Goal: Task Accomplishment & Management: Use online tool/utility

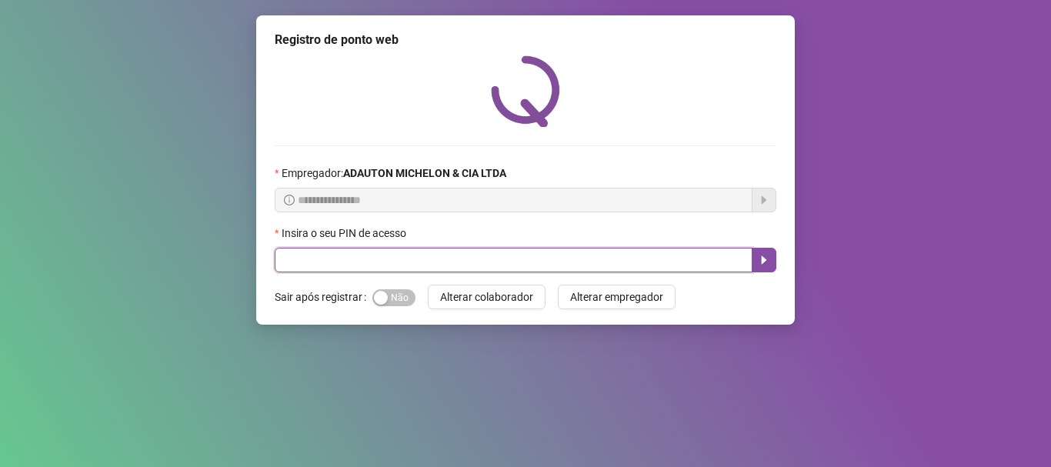
click at [506, 258] on input "text" at bounding box center [514, 260] width 478 height 25
click at [457, 250] on input "text" at bounding box center [514, 260] width 478 height 25
click at [446, 262] on input "text" at bounding box center [514, 260] width 478 height 25
type input "*****"
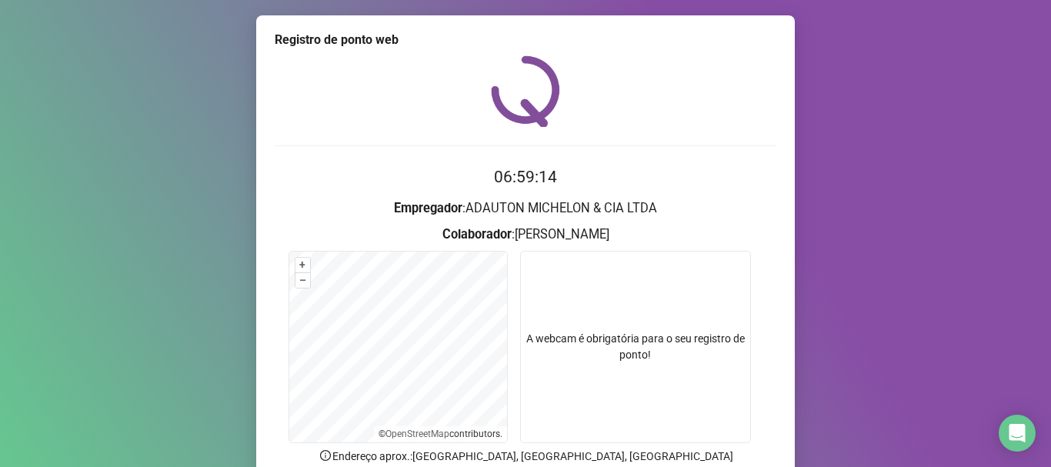
scroll to position [134, 0]
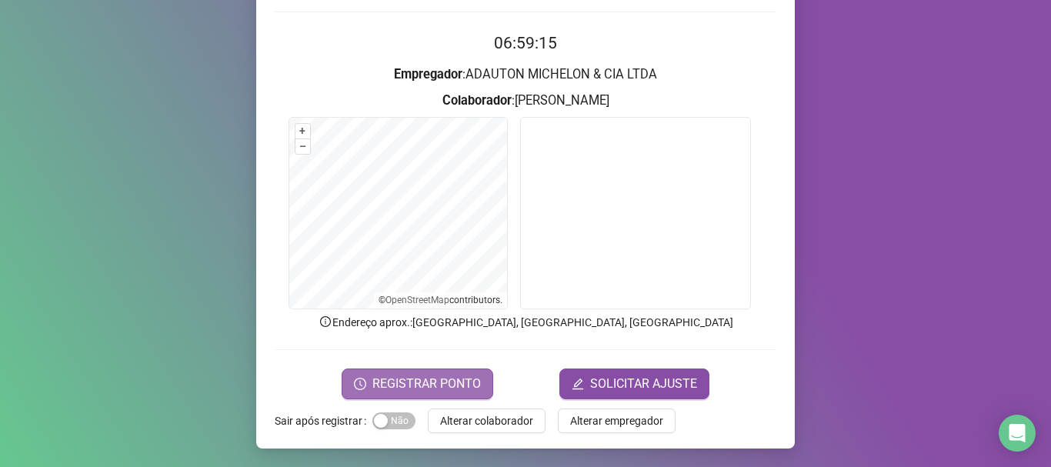
click at [456, 380] on span "REGISTRAR PONTO" at bounding box center [426, 384] width 108 height 18
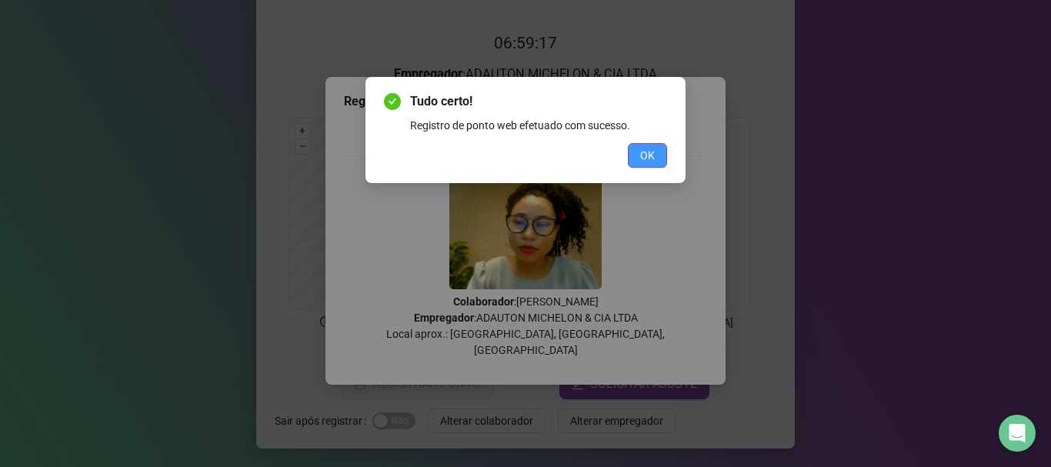
click at [647, 154] on span "OK" at bounding box center [647, 155] width 15 height 17
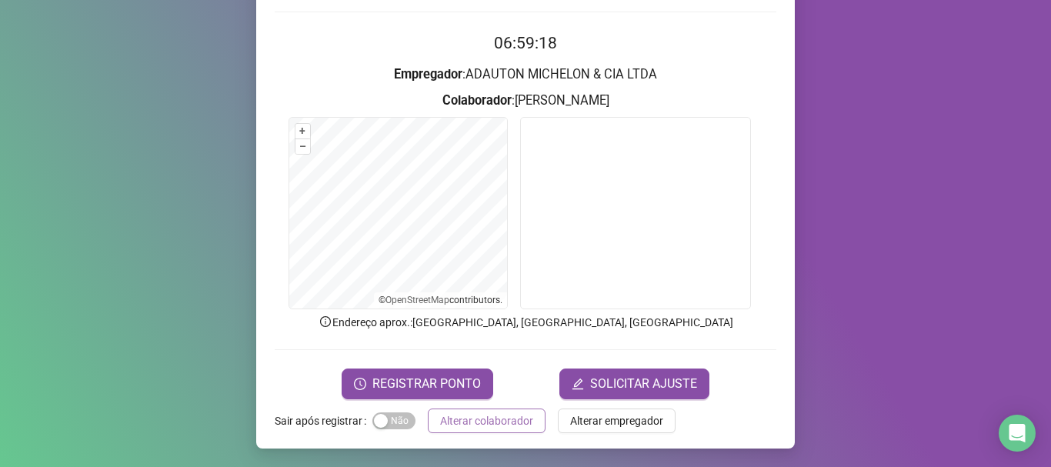
click at [460, 412] on span "Alterar colaborador" at bounding box center [486, 420] width 93 height 17
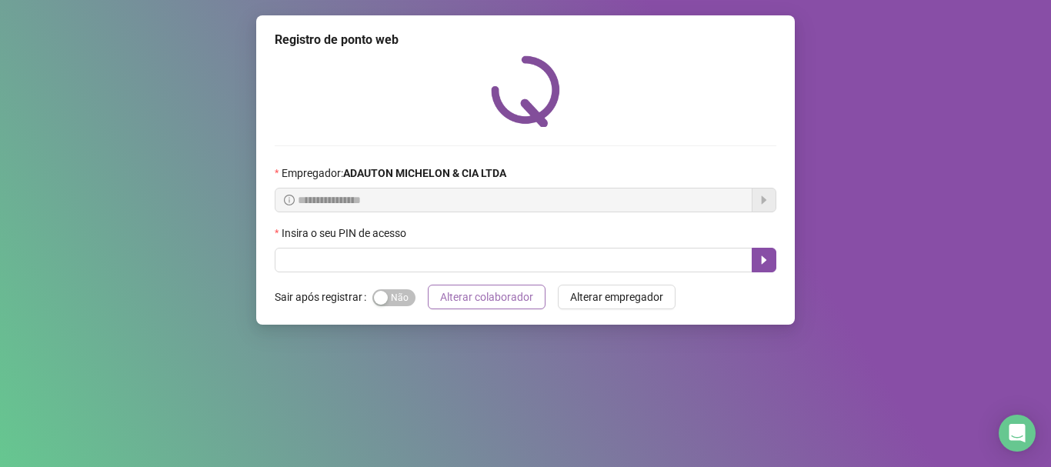
scroll to position [0, 0]
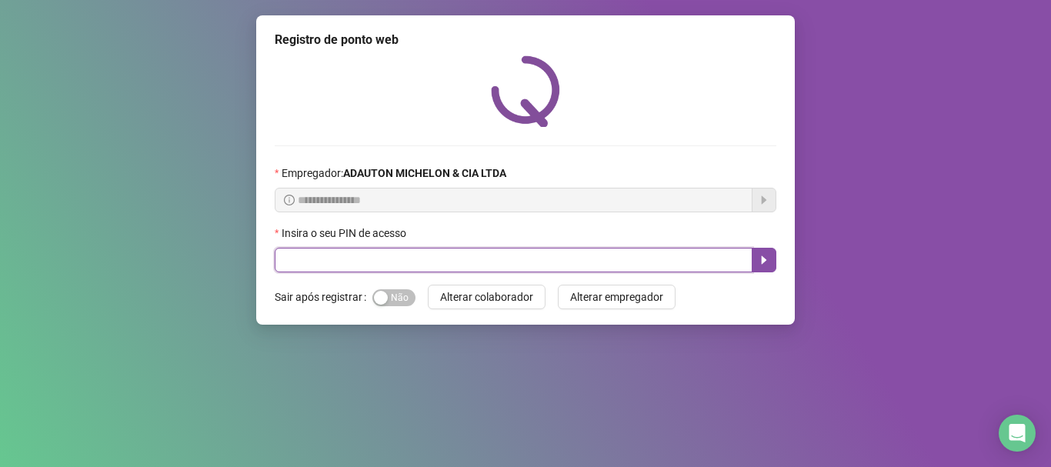
click at [353, 259] on input "text" at bounding box center [514, 260] width 478 height 25
type input "*****"
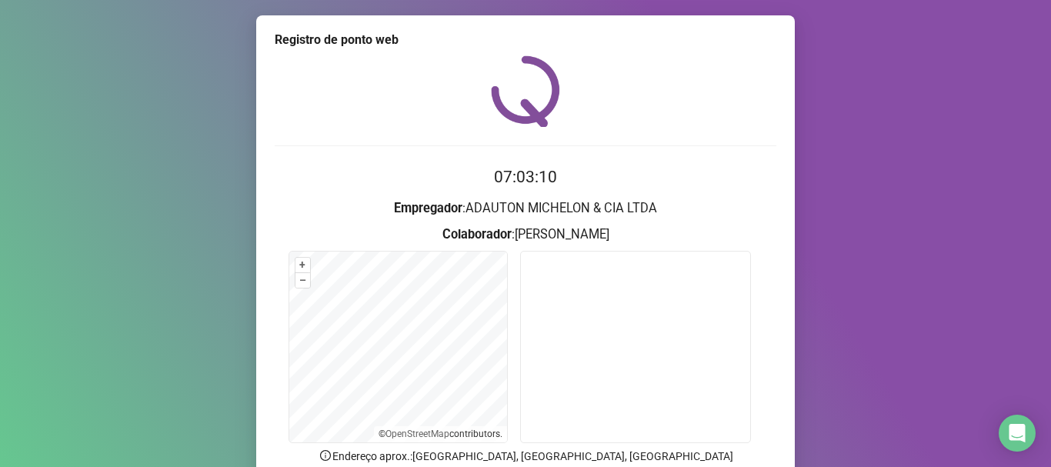
scroll to position [134, 0]
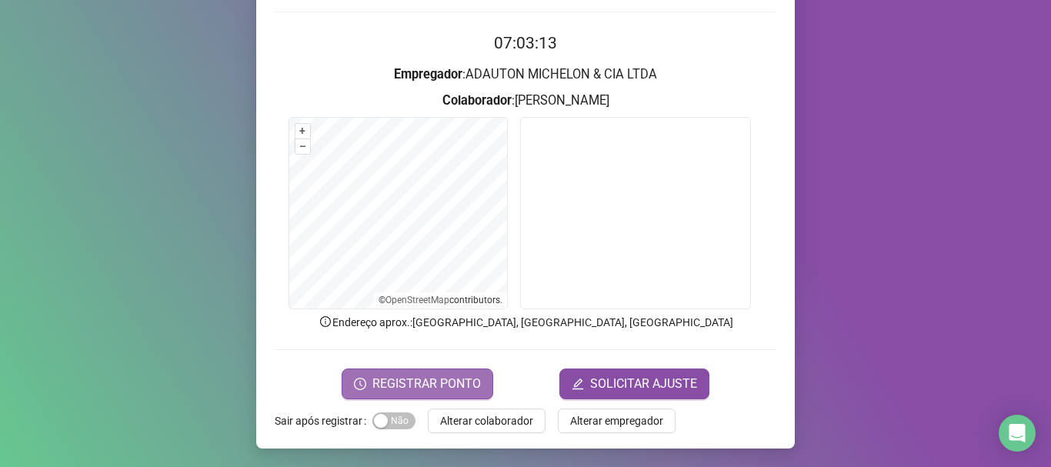
click at [416, 381] on span "REGISTRAR PONTO" at bounding box center [426, 384] width 108 height 18
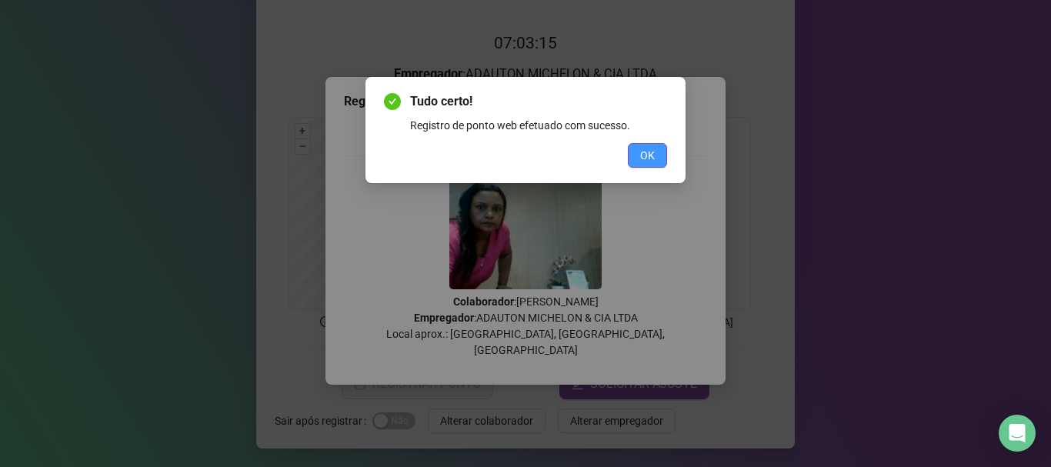
click at [648, 155] on span "OK" at bounding box center [647, 155] width 15 height 17
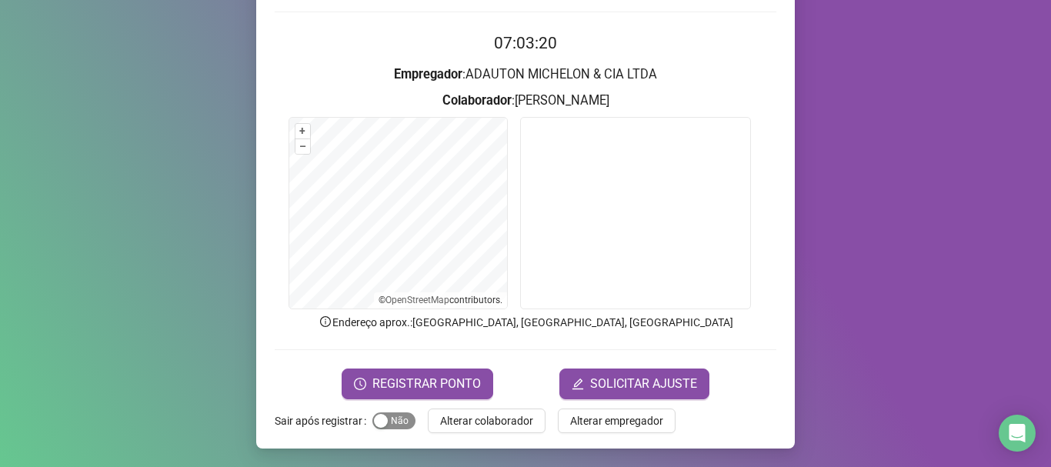
click at [378, 425] on div "button" at bounding box center [381, 421] width 14 height 14
click at [456, 424] on span "Alterar colaborador" at bounding box center [486, 420] width 93 height 17
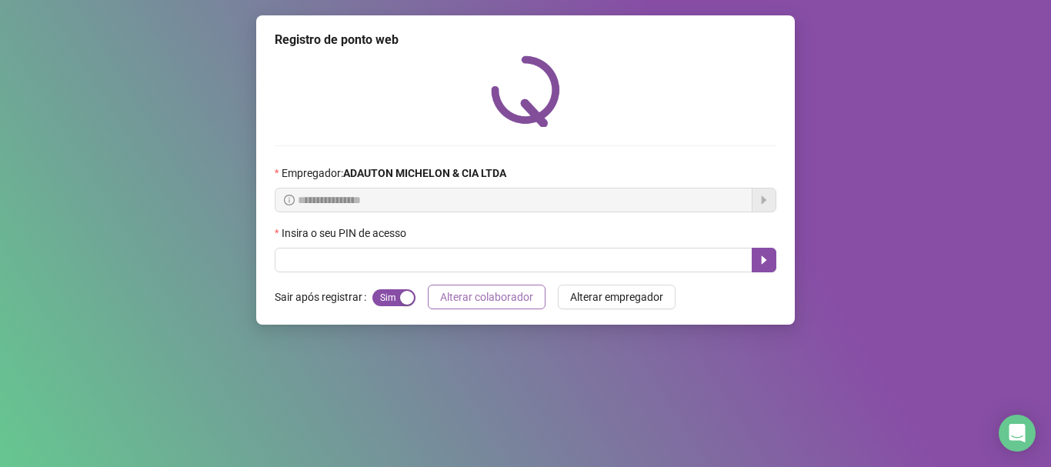
scroll to position [0, 0]
